Goal: Find specific page/section: Find specific page/section

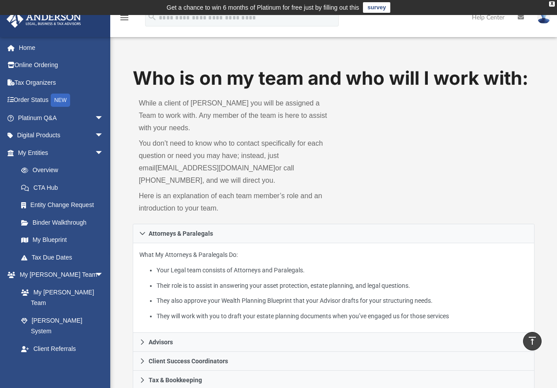
scroll to position [353, 0]
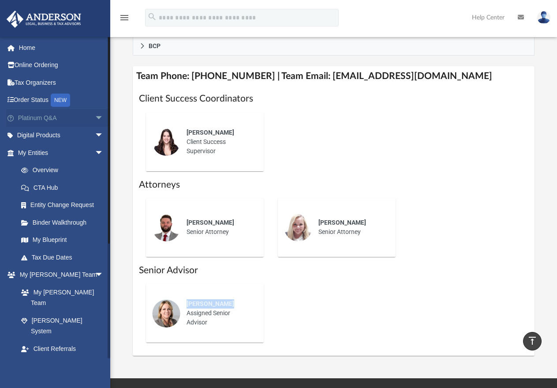
click at [64, 115] on link "Platinum Q&A arrow_drop_down" at bounding box center [61, 118] width 111 height 18
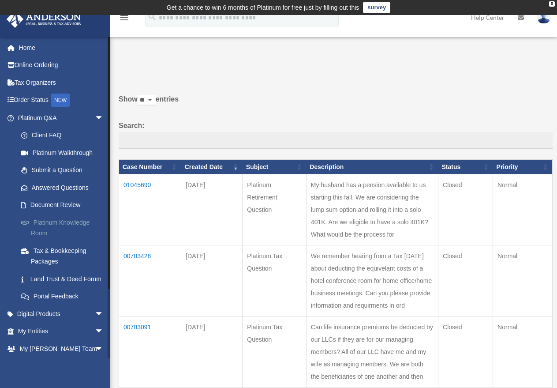
click at [60, 224] on link "Platinum Knowledge Room" at bounding box center [64, 228] width 105 height 28
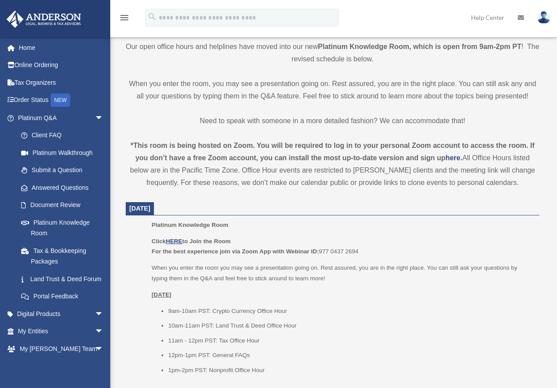
scroll to position [221, 0]
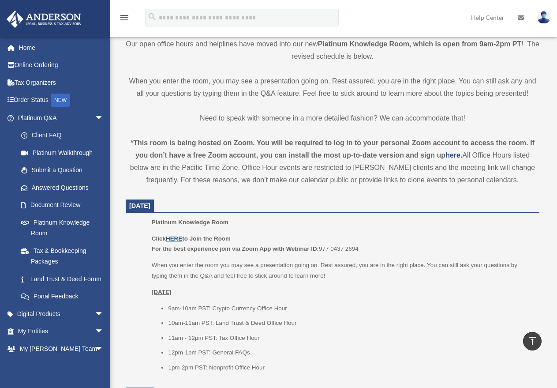
click at [174, 238] on u "HERE" at bounding box center [174, 238] width 16 height 7
